Goal: Task Accomplishment & Management: Complete application form

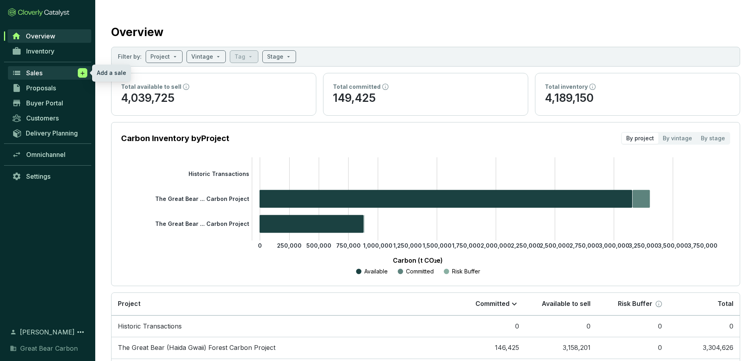
click at [80, 73] on icon at bounding box center [82, 73] width 6 height 8
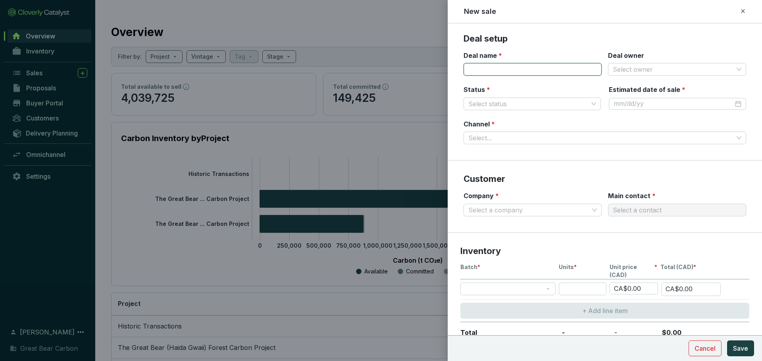
click at [523, 70] on input "Deal name *" at bounding box center [532, 69] width 138 height 13
type input "S"
type input "O"
type input "VOL - OST #[DATE]"
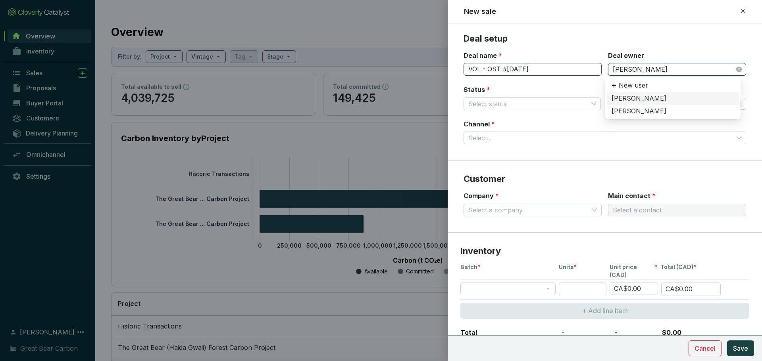
type input "[PERSON_NAME]"
click at [631, 96] on div "[PERSON_NAME]" at bounding box center [672, 98] width 123 height 9
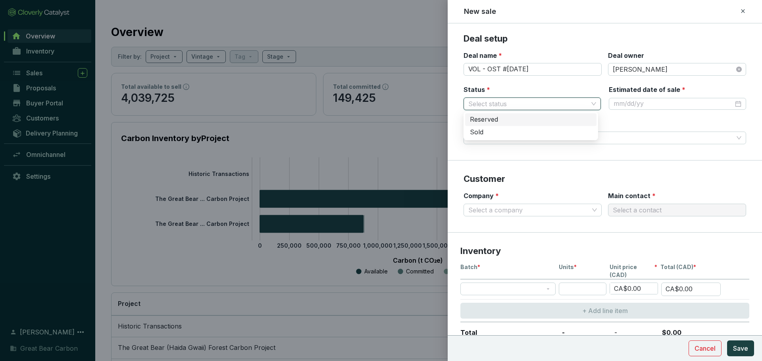
click at [520, 104] on input "Status *" at bounding box center [528, 104] width 120 height 12
click at [511, 122] on div "Reserved" at bounding box center [531, 119] width 122 height 9
click at [731, 100] on div at bounding box center [677, 104] width 128 height 9
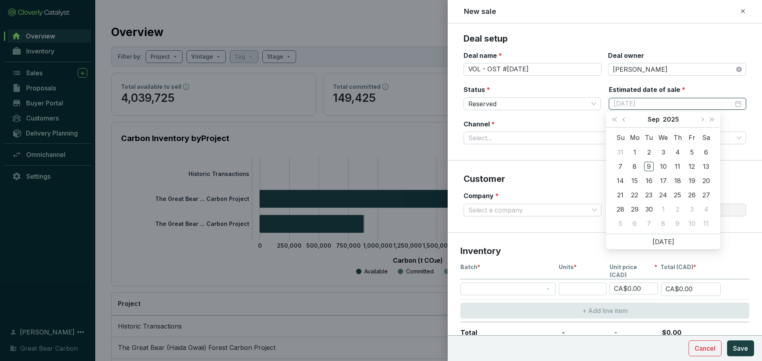
type input "[DATE]"
click at [701, 119] on span "Next month (PageDown)" at bounding box center [702, 119] width 4 height 4
type input "[DATE]"
click at [663, 163] on div "8" at bounding box center [663, 167] width 10 height 10
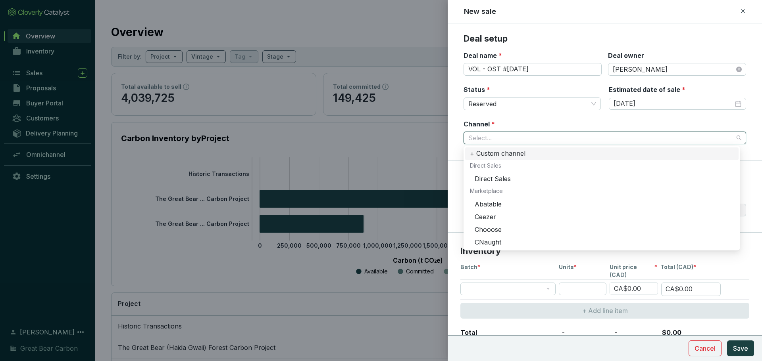
click at [548, 136] on input "Channel *" at bounding box center [600, 138] width 265 height 12
click at [519, 179] on div "Direct Sales" at bounding box center [604, 179] width 259 height 9
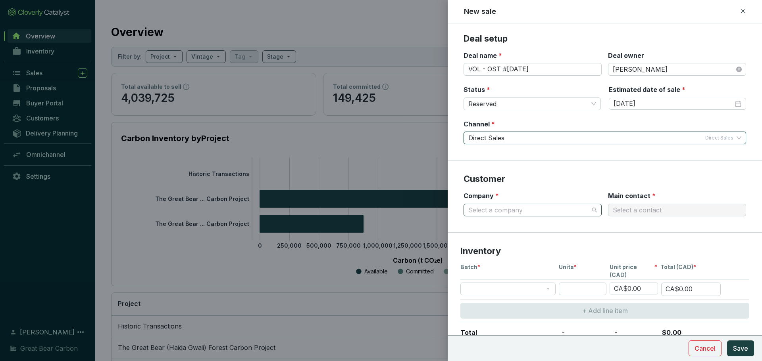
click at [525, 205] on input "Company *" at bounding box center [528, 210] width 121 height 12
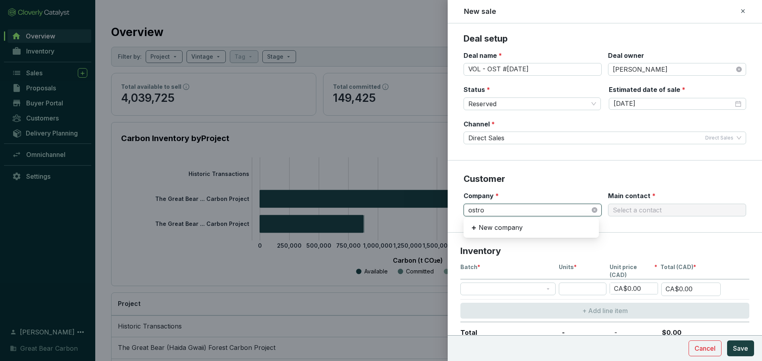
type input "[PERSON_NAME]"
click at [508, 240] on div "[PERSON_NAME] Climate" at bounding box center [531, 239] width 123 height 9
click at [626, 210] on input "Main contact *" at bounding box center [673, 210] width 121 height 12
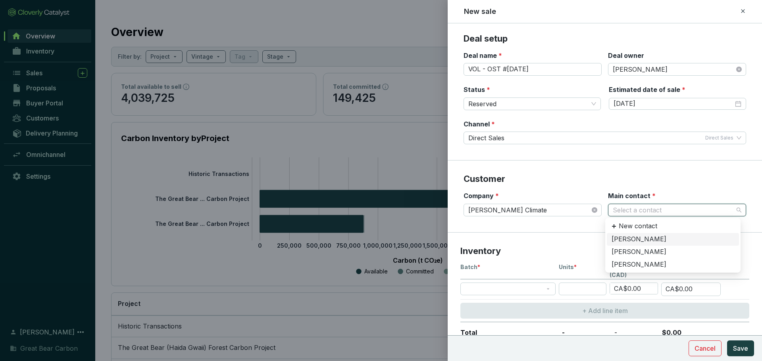
click at [627, 240] on div "[PERSON_NAME]" at bounding box center [672, 239] width 123 height 9
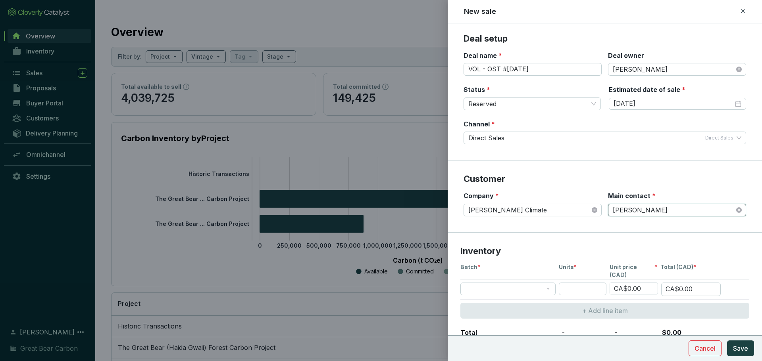
scroll to position [85, 0]
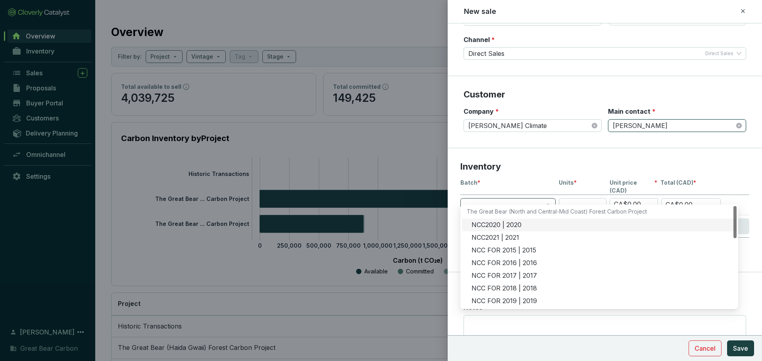
click at [501, 199] on span at bounding box center [508, 205] width 86 height 12
type input "hg"
click at [504, 227] on div "HG2019 | 2019" at bounding box center [601, 225] width 260 height 9
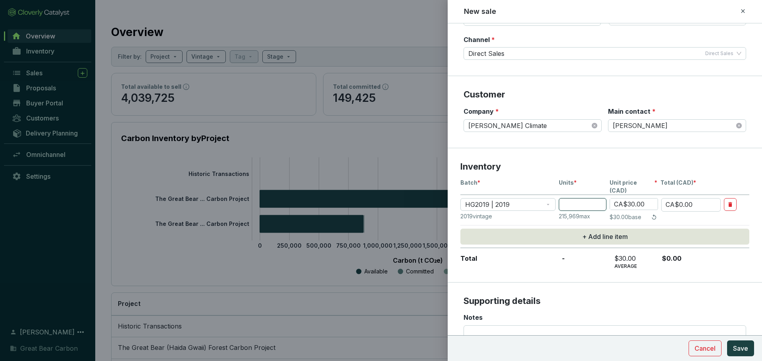
click at [579, 198] on input "number" at bounding box center [583, 204] width 48 height 13
type input "1"
type input "CA$30.00"
type input "13"
type input "CA$390.00"
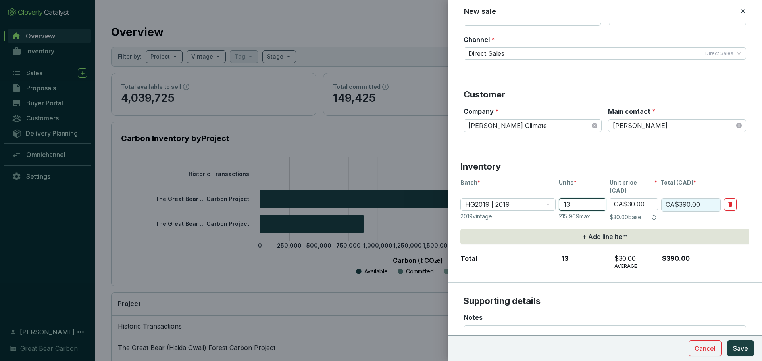
type input "131"
type input "CA$3,930.00"
type input "131"
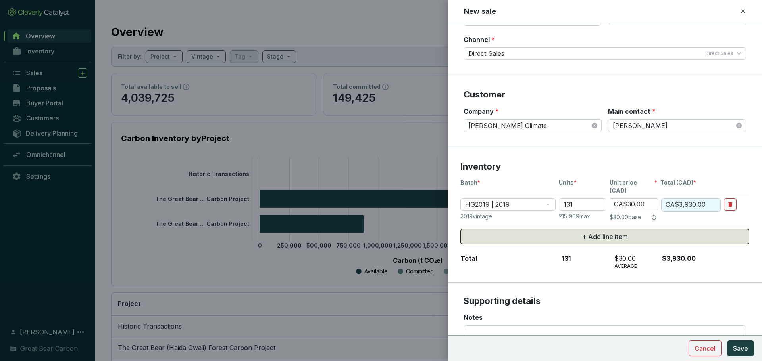
click at [555, 234] on button "+ Add line item" at bounding box center [604, 237] width 289 height 16
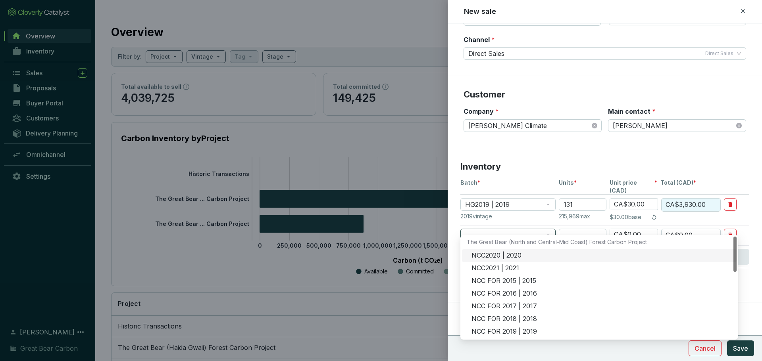
click at [504, 229] on span at bounding box center [508, 235] width 86 height 12
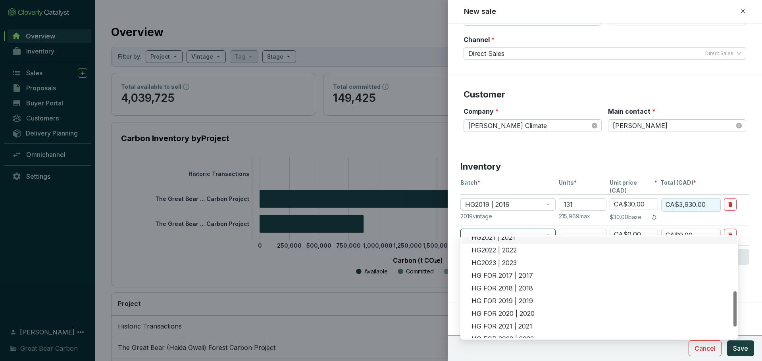
scroll to position [158, 0]
click at [509, 301] on div "HG FOR 2019 | 2019" at bounding box center [601, 301] width 260 height 9
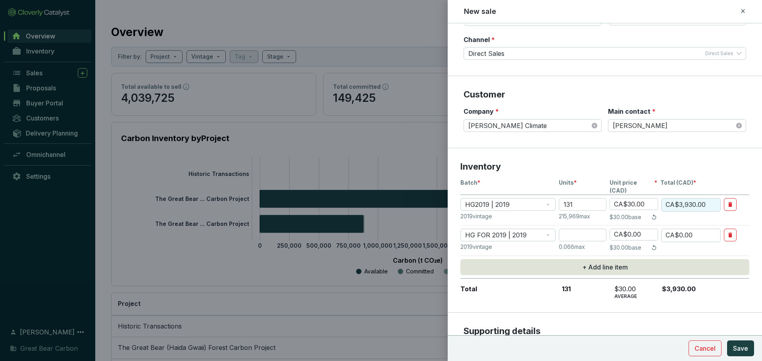
type input "CA$30.00"
click at [581, 229] on input "number" at bounding box center [583, 235] width 48 height 13
type input "1"
type input "CA$30.00"
type input "14"
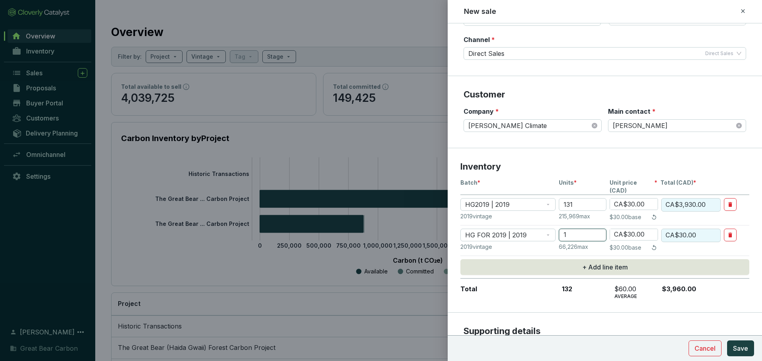
type input "CA$420.00"
type input "14"
click at [574, 198] on input "131" at bounding box center [583, 204] width 48 height 13
type input "13"
type input "CA$390.00"
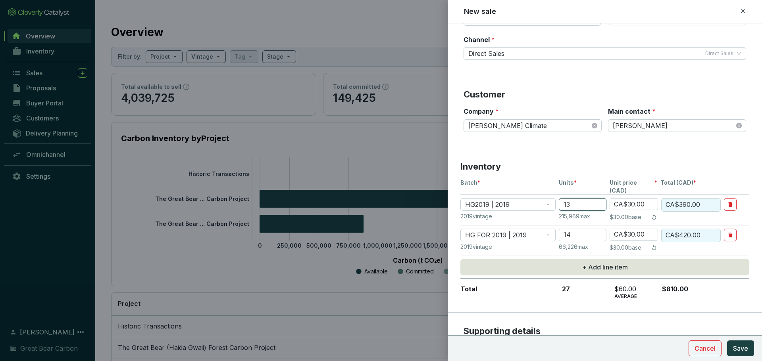
type input "1"
type input "CA$30.00"
type input "12"
type input "CA$360.00"
type input "121"
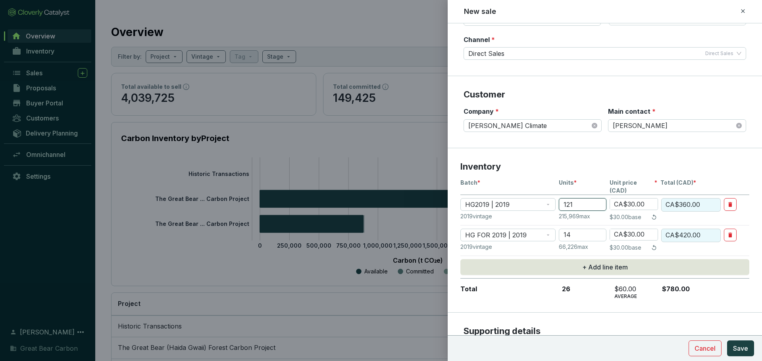
type input "CA$3,630.00"
type input "121"
click at [628, 302] on section "Inventory Batch * Units * Unit price (CAD) * Total (CAD) * HG2019 | 2019 121 CA…" at bounding box center [605, 230] width 314 height 165
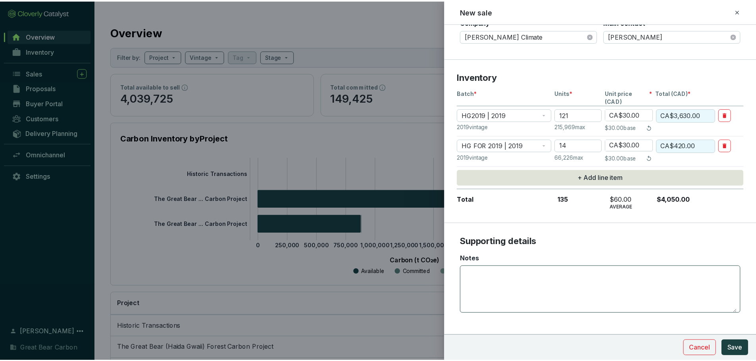
scroll to position [175, 0]
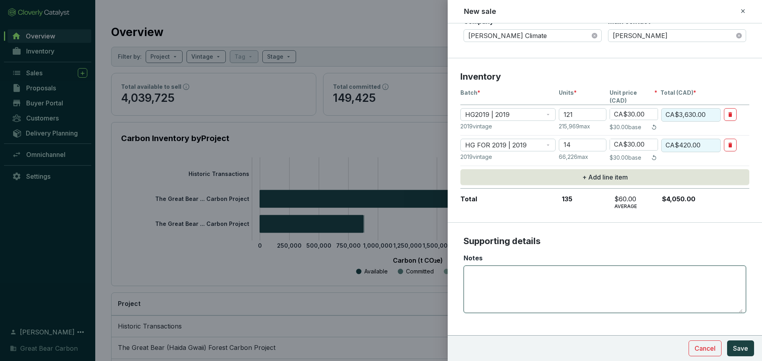
click at [593, 290] on textarea "Notes" at bounding box center [604, 289] width 275 height 47
type textarea "Purchase for: [GEOGRAPHIC_DATA]"
click at [743, 347] on span "Save" at bounding box center [740, 349] width 15 height 10
